Goal: Task Accomplishment & Management: Use online tool/utility

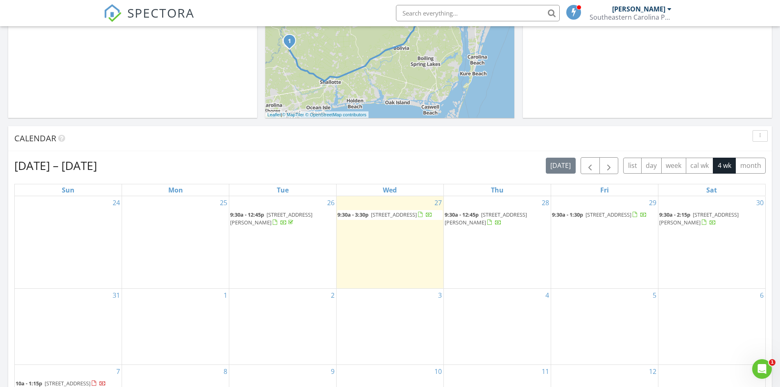
scroll to position [246, 0]
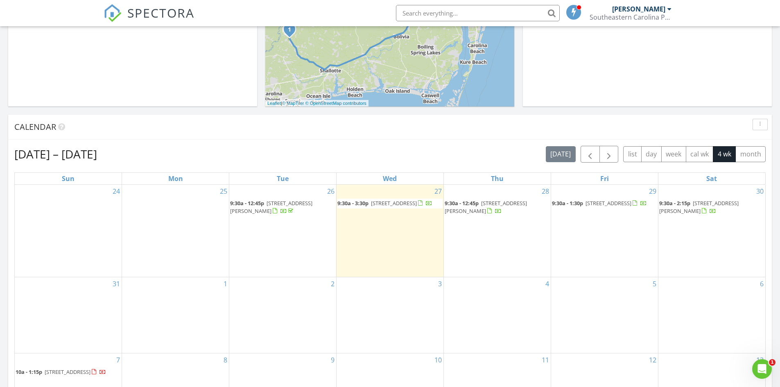
click at [368, 199] on link "9:30a - 3:30p 4025 Whiteville Rd NW, Ash 28420" at bounding box center [390, 204] width 105 height 10
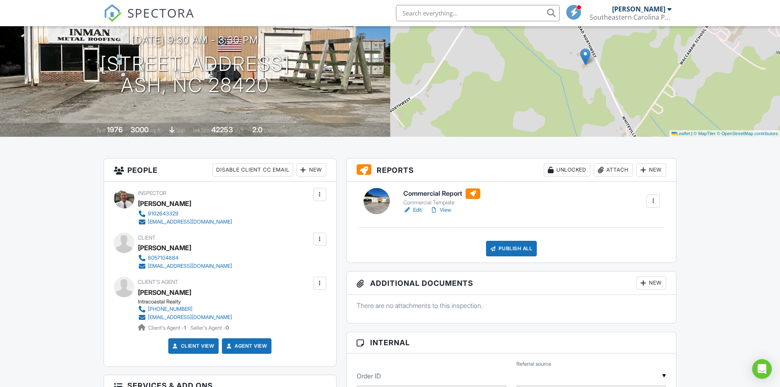
click at [415, 206] on link "Edit" at bounding box center [413, 210] width 18 height 8
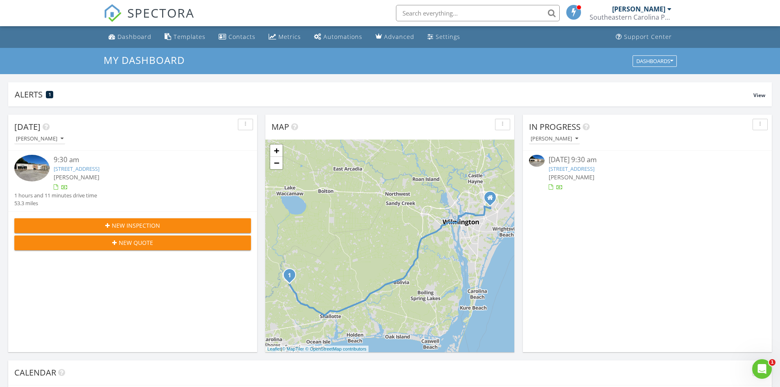
click at [410, 13] on input "text" at bounding box center [478, 13] width 164 height 16
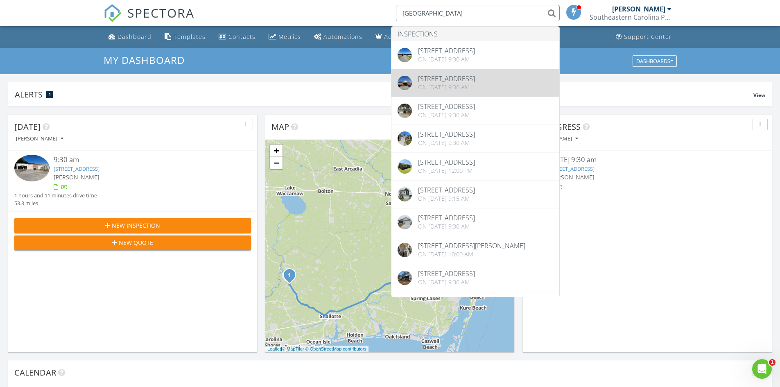
type input "goldsboro"
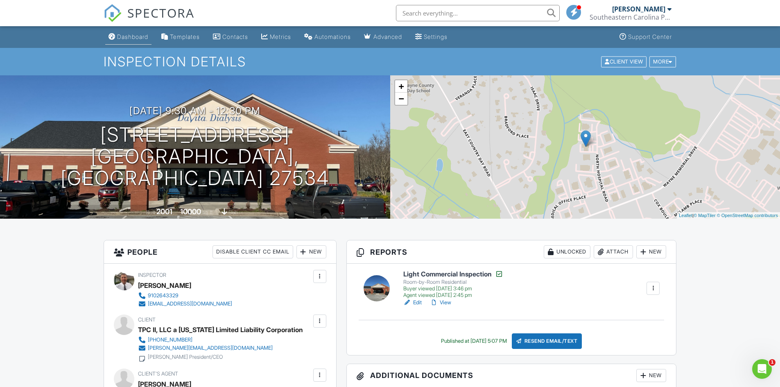
click at [133, 40] on link "Dashboard" at bounding box center [128, 36] width 46 height 15
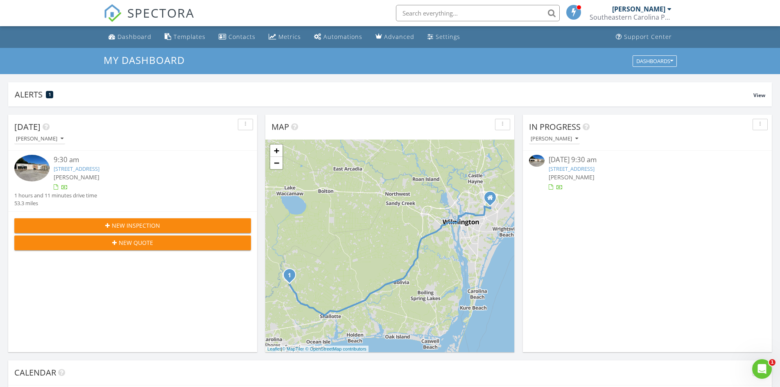
click at [420, 8] on input "text" at bounding box center [478, 13] width 164 height 16
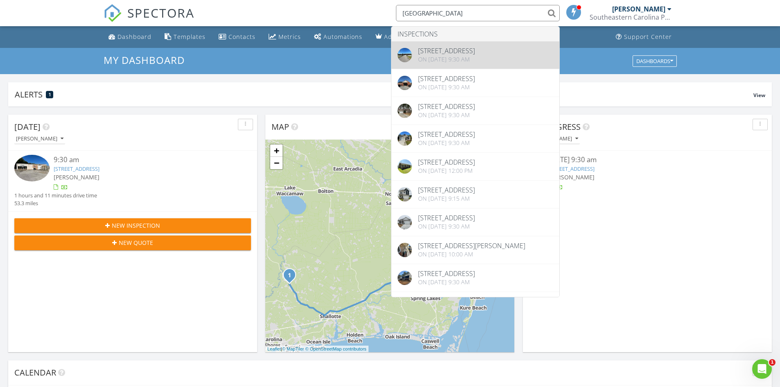
type input "goldsboro"
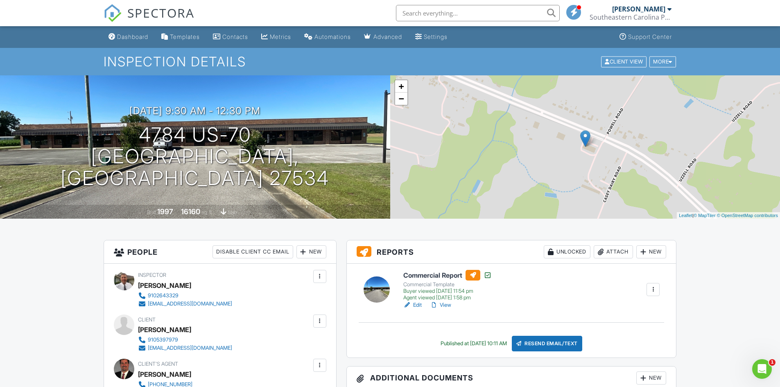
click at [438, 14] on input "text" at bounding box center [478, 13] width 164 height 16
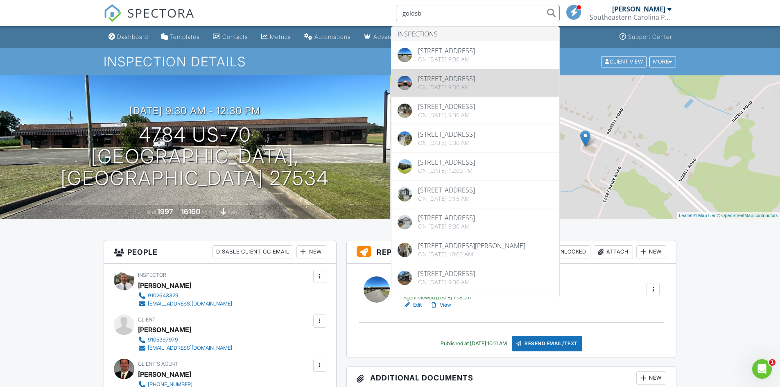
type input "goldsb"
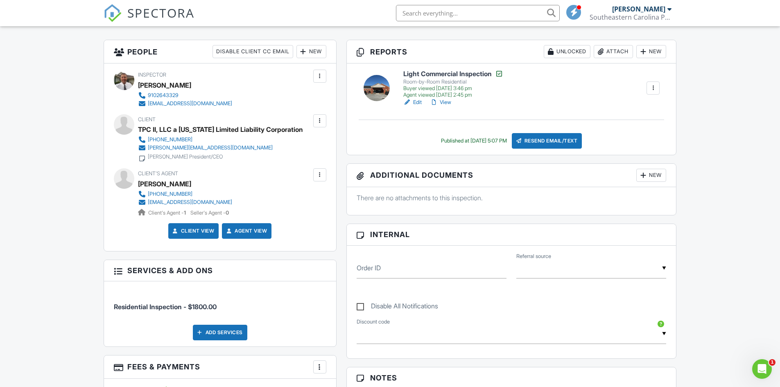
scroll to position [123, 0]
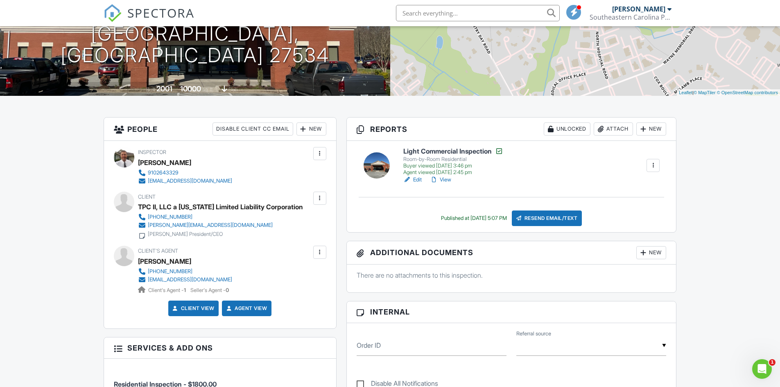
click at [414, 178] on link "Edit" at bounding box center [413, 180] width 18 height 8
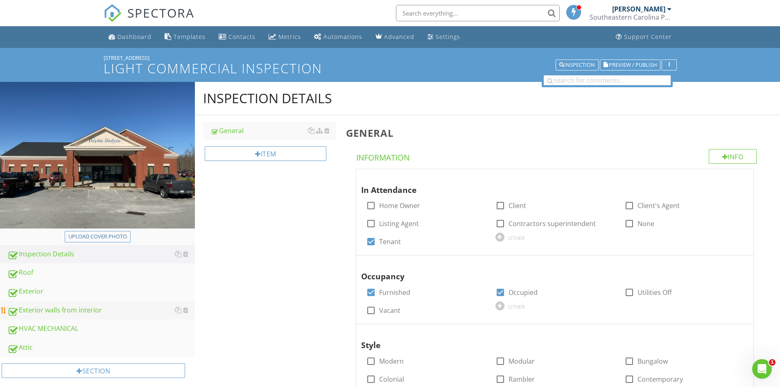
click at [91, 310] on div "Exterior walls from interior" at bounding box center [101, 310] width 188 height 11
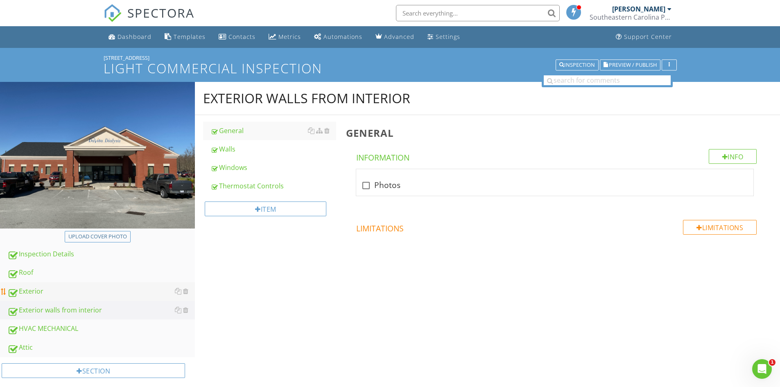
click at [73, 294] on div "Exterior" at bounding box center [101, 291] width 188 height 11
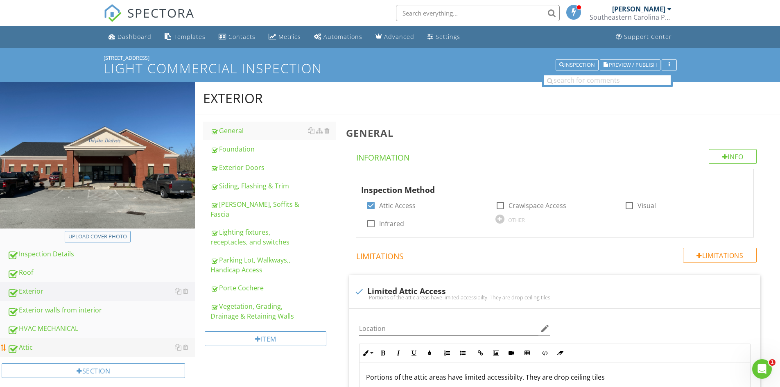
click at [42, 343] on div "Attic" at bounding box center [101, 347] width 188 height 11
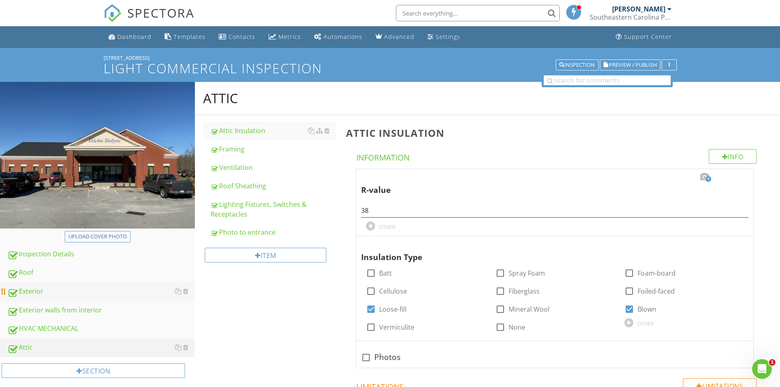
click at [71, 293] on div "Exterior" at bounding box center [101, 291] width 188 height 11
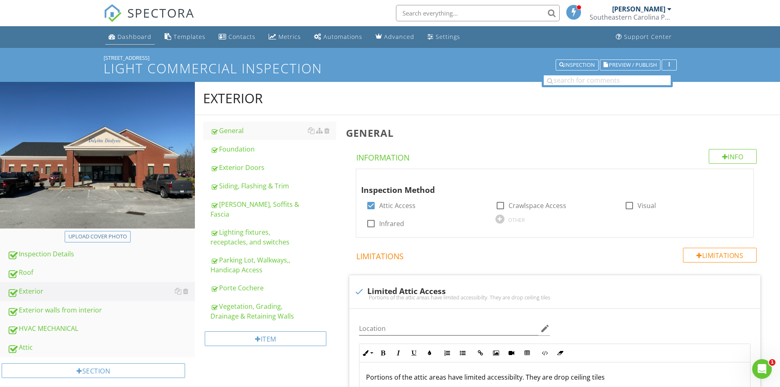
click at [125, 31] on link "Dashboard" at bounding box center [130, 36] width 50 height 15
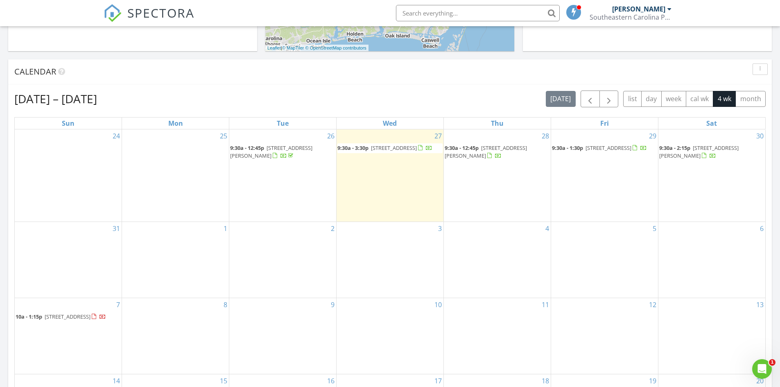
scroll to position [287, 0]
